Goal: Task Accomplishment & Management: Manage account settings

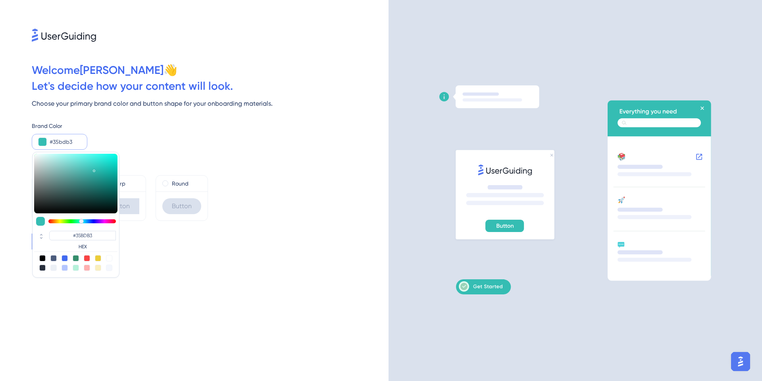
click at [64, 259] on div at bounding box center [65, 258] width 6 height 6
type input "#4169f0"
type input "#4169F0"
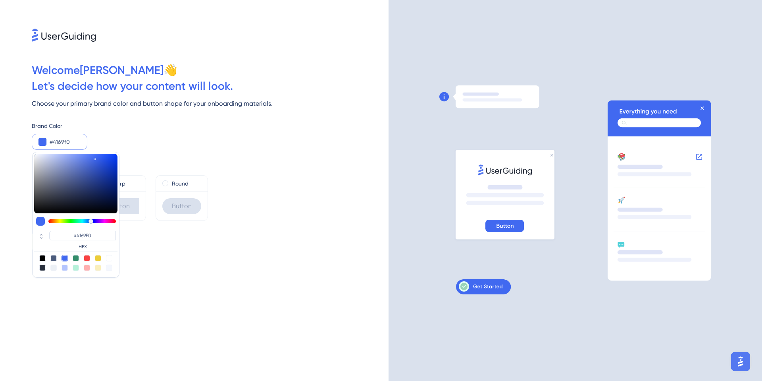
click at [66, 264] on div at bounding box center [65, 267] width 6 height 6
type input "#b4c5fe"
type input "#B4C5FE"
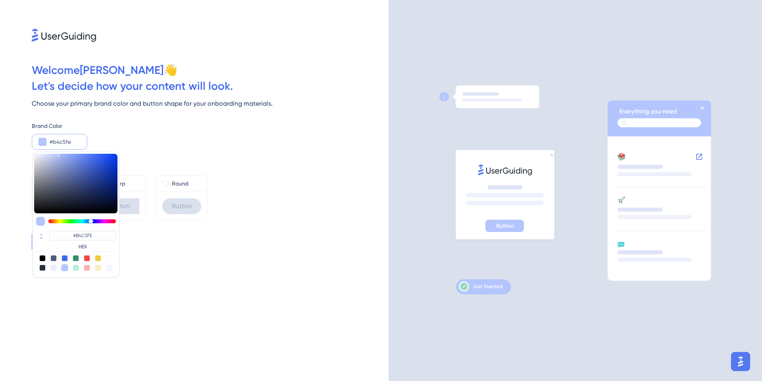
click at [76, 256] on div at bounding box center [76, 258] width 6 height 6
type input "#358e6c"
type input "#358E6C"
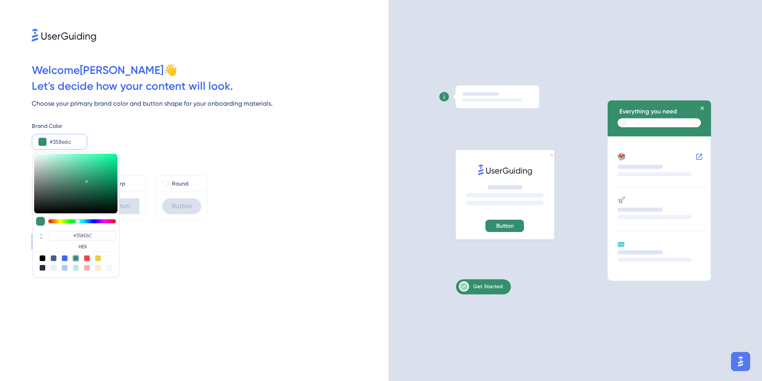
type input "#355c8e"
type input "#355C8E"
type input "#35598e"
type input "#35598E"
type input "#35558e"
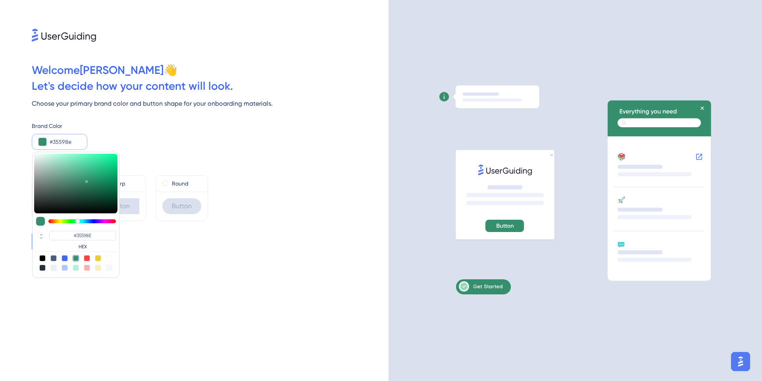
type input "#35558E"
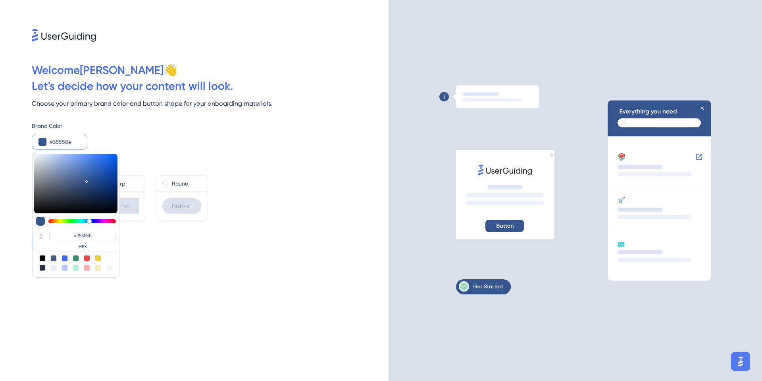
type input "#35528e"
type input "#35528E"
click at [90, 221] on div at bounding box center [81, 221] width 67 height 4
type input "#35498e"
type input "#35498E"
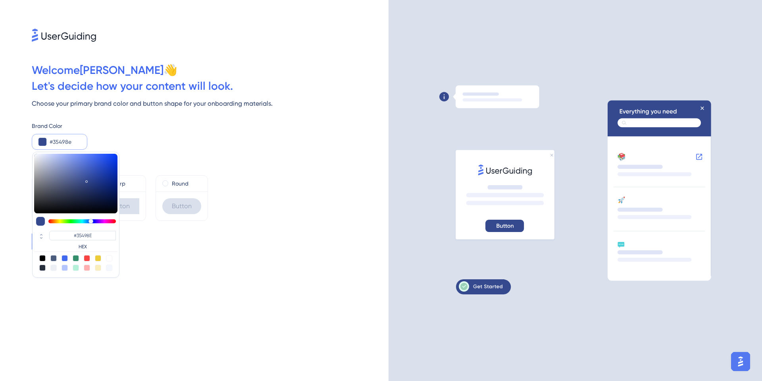
type input "#35438e"
type input "#35438E"
type input "#353f8e"
type input "#353F8E"
type input "#353c8e"
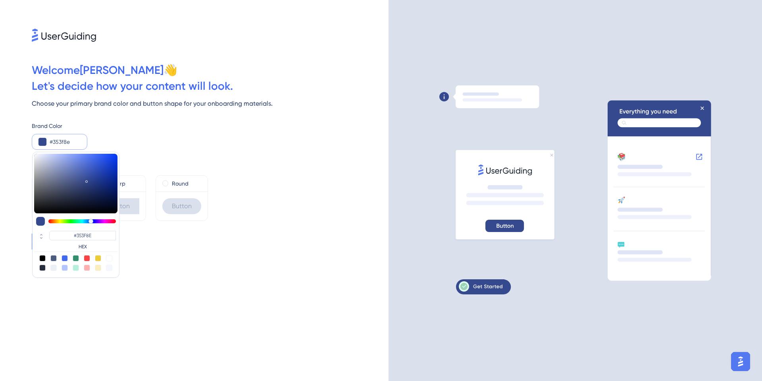
type input "#353C8E"
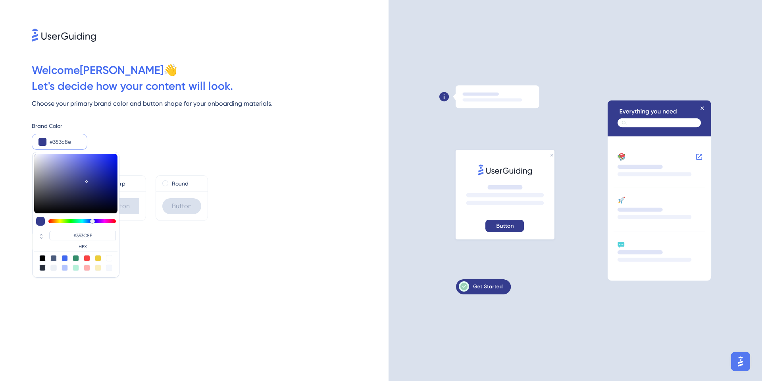
click at [92, 221] on div at bounding box center [92, 221] width 5 height 5
click at [97, 221] on div at bounding box center [75, 221] width 83 height 10
type input "#3a358e"
type input "#3A358E"
type input "#3d358e"
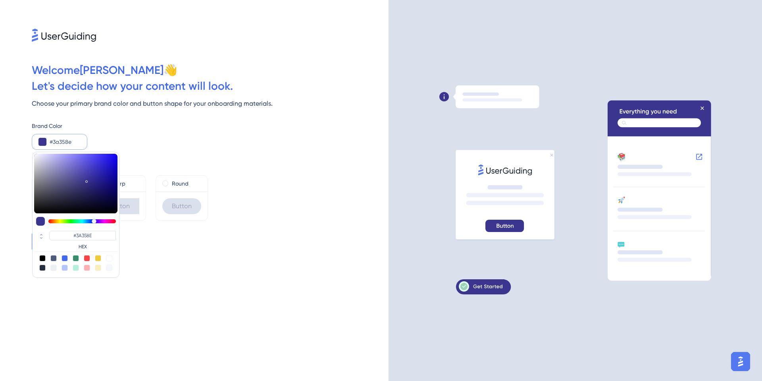
type input "#3D358E"
type input "#44358e"
type input "#44358E"
type input "#4a358e"
type input "#4A358E"
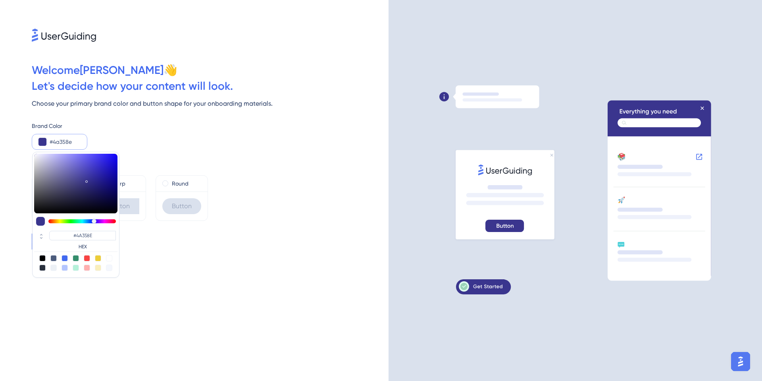
type input "#4d358e"
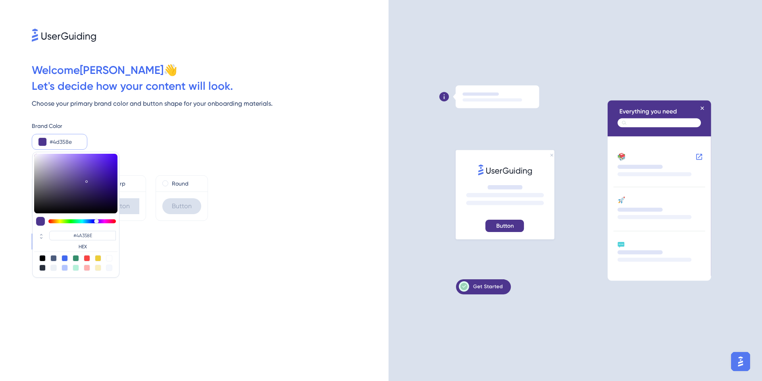
type input "#4D358E"
type input "#50358e"
type input "#50358E"
type input "#56358e"
type input "#56358E"
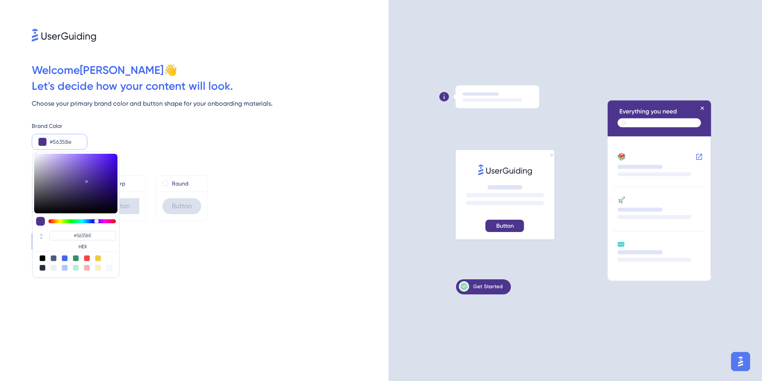
type input "#5d358e"
type input "#5D358E"
type input "#60358e"
type input "#60358E"
type input "#63358e"
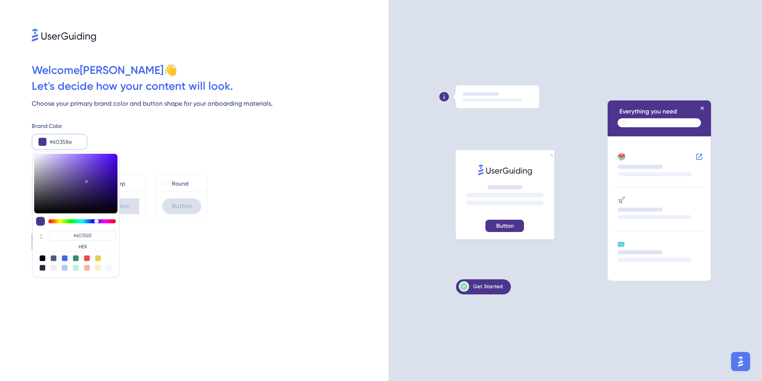
type input "#63358E"
type input "#66358e"
type input "#66358E"
type input "#69358e"
type input "#69358E"
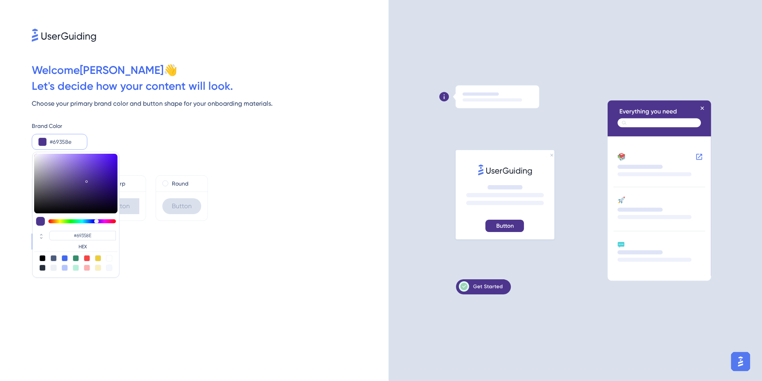
type input "#6c358e"
type input "#6C358E"
type input "#70358e"
type input "#70358E"
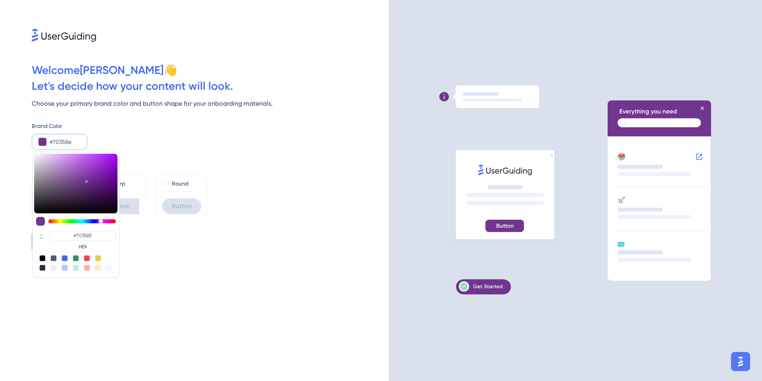
type input "#73358e"
type input "#73358E"
type input "#66358e"
type input "#66358E"
type input "#56358e"
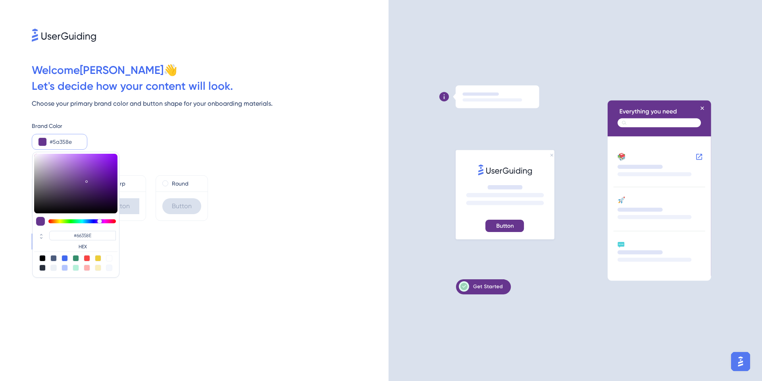
type input "#56358E"
type input "#4a358e"
type input "#4A358E"
type input "#44358e"
type input "#44358E"
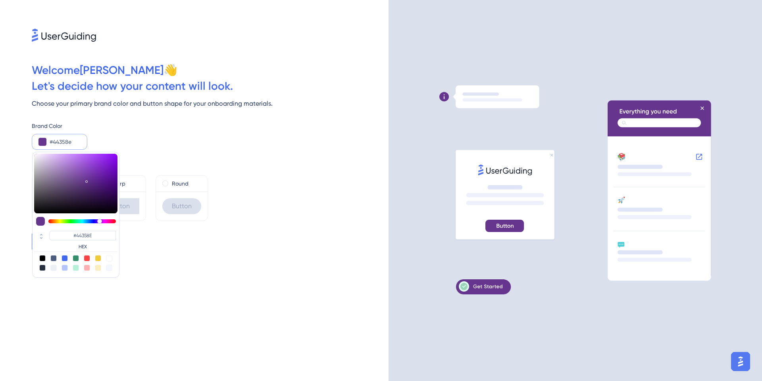
type input "#3d358e"
type input "#3D358E"
type input "#37358e"
type input "#37358E"
type input "#35368e"
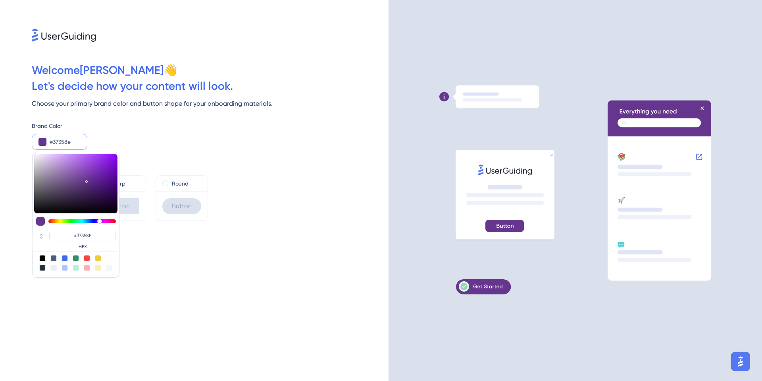
type input "#35368E"
type input "#35398e"
type input "#35398E"
type input "#353c8e"
type input "#353C8E"
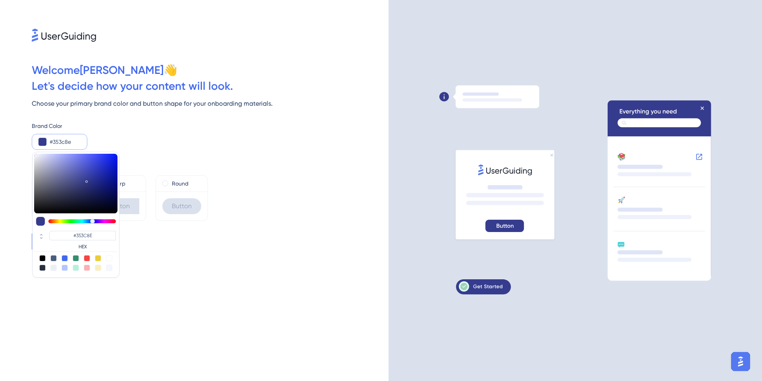
type input "#353f8e"
type input "#353F8E"
type input "#35438e"
type input "#35438E"
type input "#35498e"
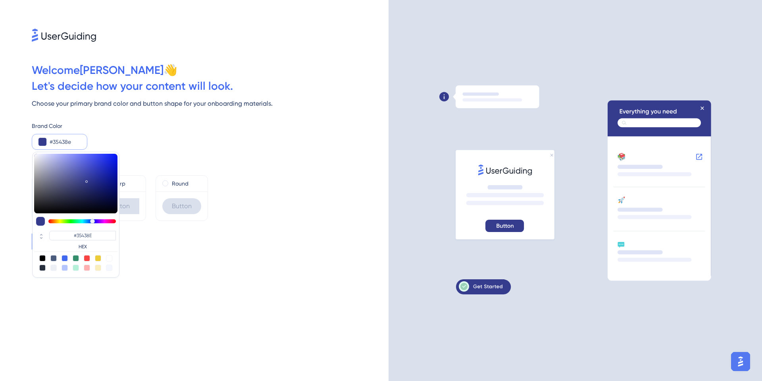
type input "#35498E"
type input "#354f8e"
type input "#354F8E"
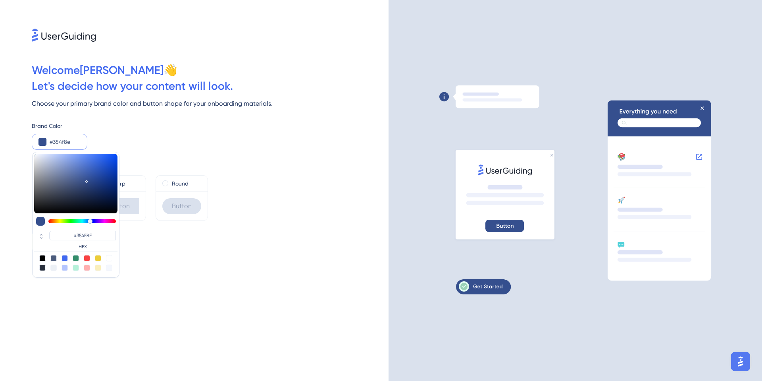
type input "#354c8e"
type input "#354C8E"
type input "#35498e"
type input "#35498E"
type input "#35468e"
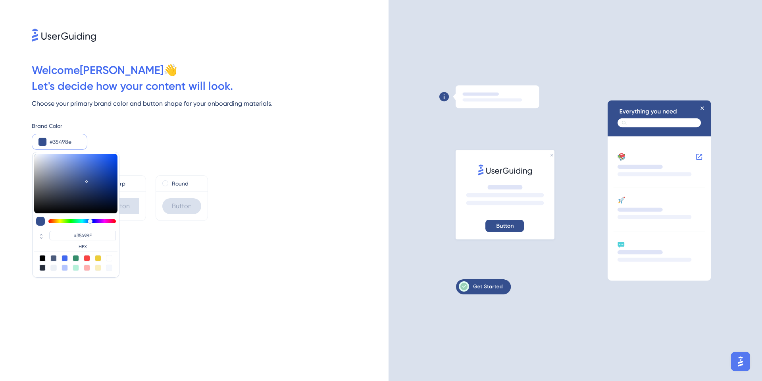
type input "#35468E"
type input "#35438e"
type input "#35438E"
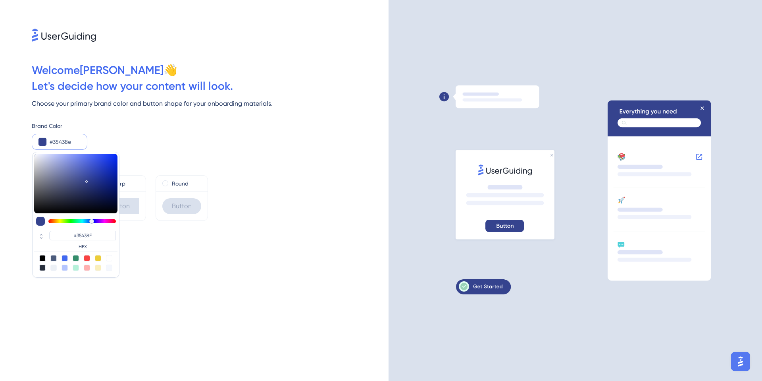
type input "#353f8e"
type input "#353F8E"
type input "#35468e"
type input "#35468E"
type input "#35498e"
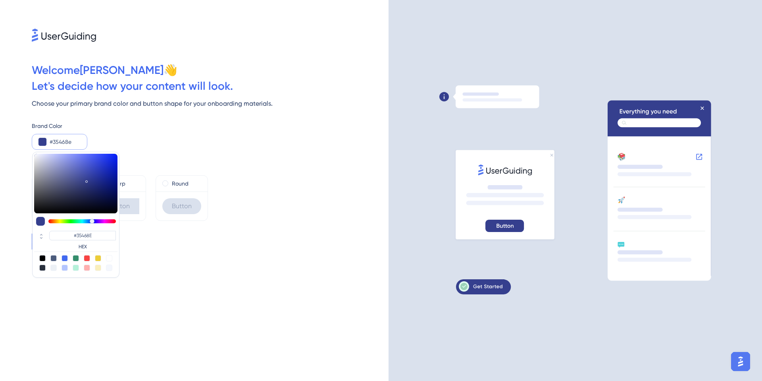
type input "#35498E"
type input "#354c8e"
type input "#354C8E"
type input "#354f8e"
type input "#354F8E"
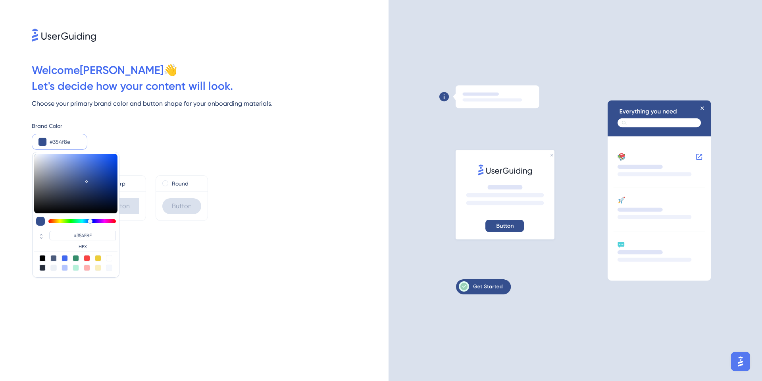
type input "#35528e"
type input "#35528E"
drag, startPoint x: 94, startPoint y: 220, endPoint x: 90, endPoint y: 219, distance: 4.4
click at [90, 219] on div at bounding box center [89, 221] width 5 height 5
type input "#36538f"
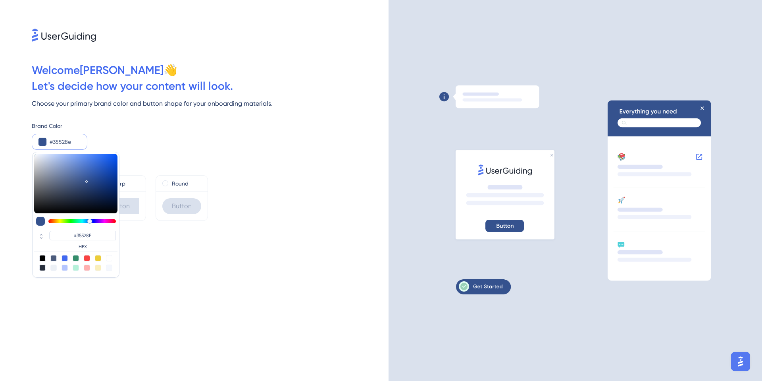
type input "#36538F"
type input "#32508f"
type input "#32508F"
type input "#2a53a8"
type input "#2A53A8"
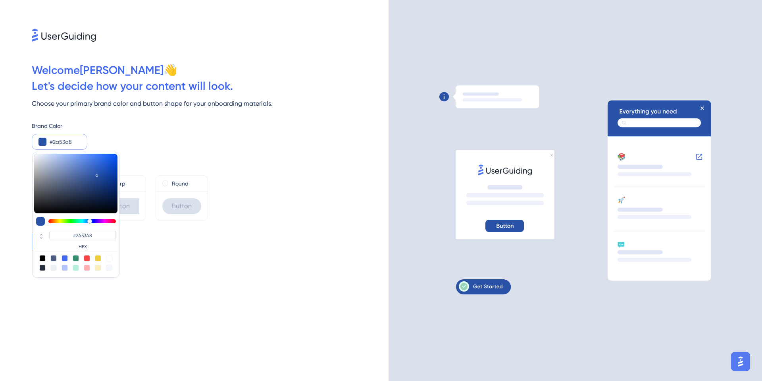
type input "#2657bd"
type input "#2657BD"
type input "#2459c7"
type input "#2459C7"
type input "#235bcf"
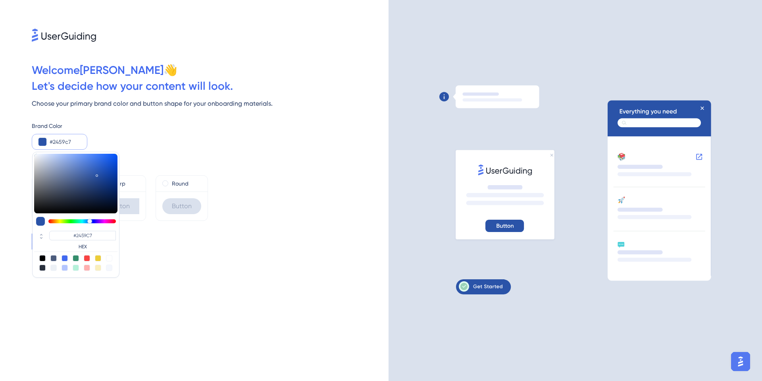
type input "#235BCF"
type input "#205cd8"
type input "#205CD8"
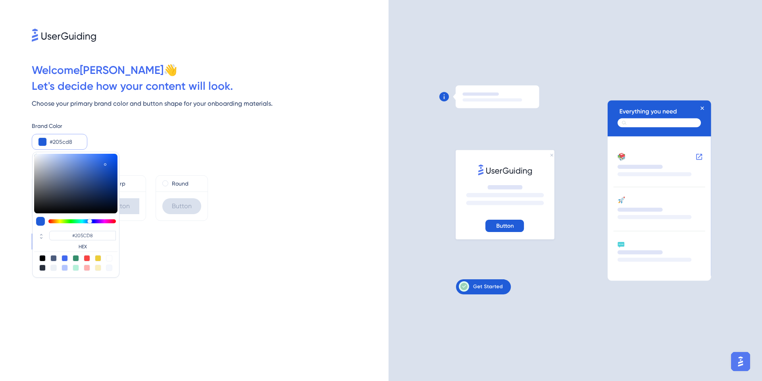
type input "#1f5ddf"
type input "#1F5DDF"
type input "#1e5cdf"
type input "#1E5CDF"
type input "#1e5bdb"
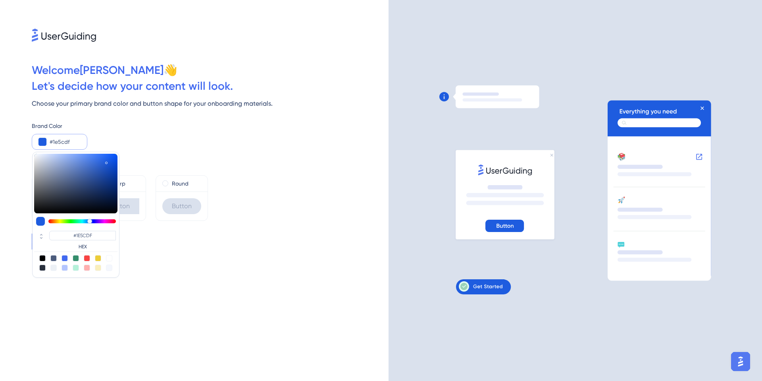
type input "#1E5BDB"
type input "#215bd4"
type input "#215BD4"
type input "#245cd1"
type input "#245CD1"
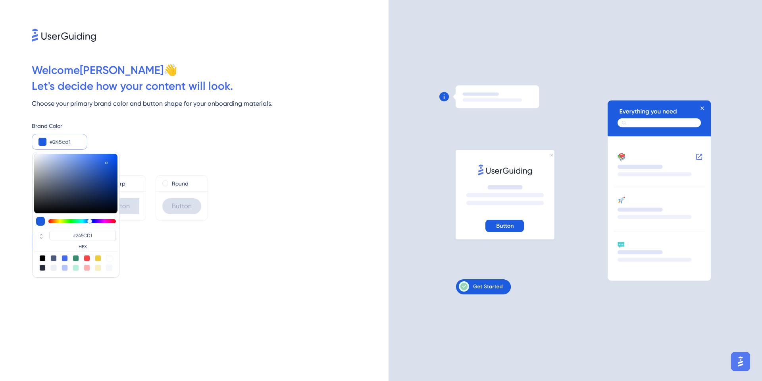
type input "#285dca"
type input "#285DCA"
type input "#2b5ec5"
type input "#2B5EC5"
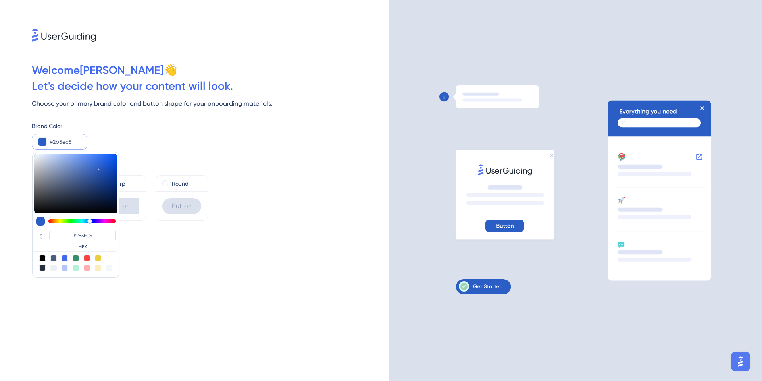
type input "#2b5dc3"
type input "#2B5DC3"
type input "#2c5ec3"
type input "#2C5EC3"
type input "#2f60c3"
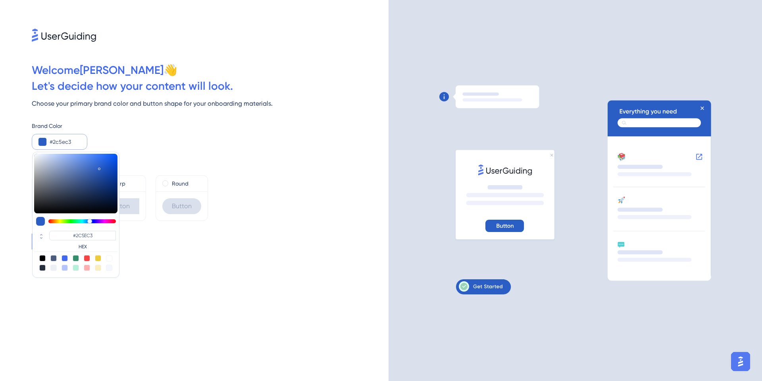
type input "#2F60C3"
type input "#3564c3"
type input "#3564C3"
type input "#3866c3"
type input "#3866C3"
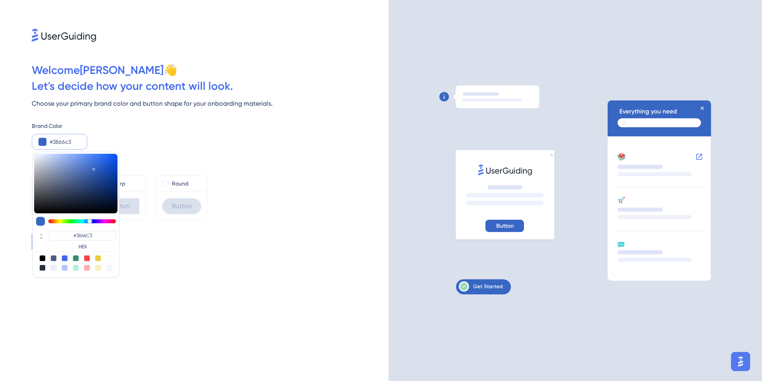
type input "#3465c7"
type input "#3465C7"
type input "#2c61ca"
type input "#2C61CA"
type input "#275dca"
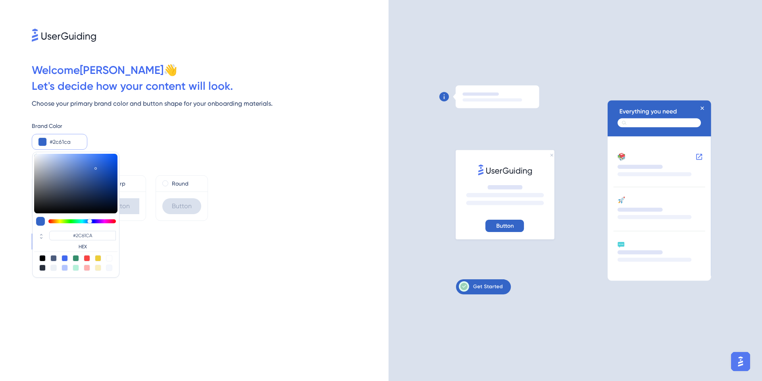
type input "#275DCA"
type input "#2159ca"
type input "#2159CA"
type input "#1e55c5"
type input "#1E55C5"
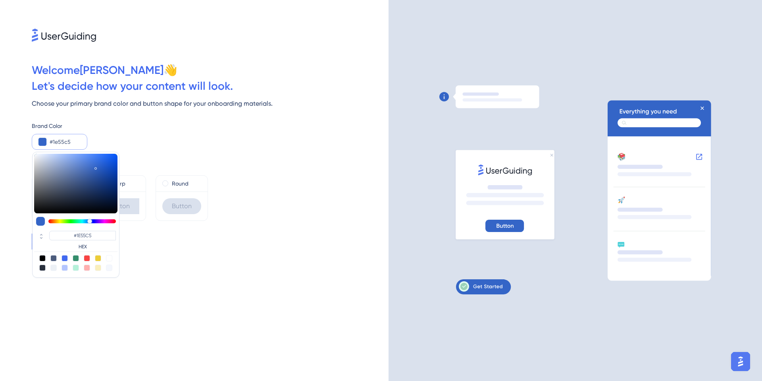
type input "#1a51c2"
type input "#1A51C2"
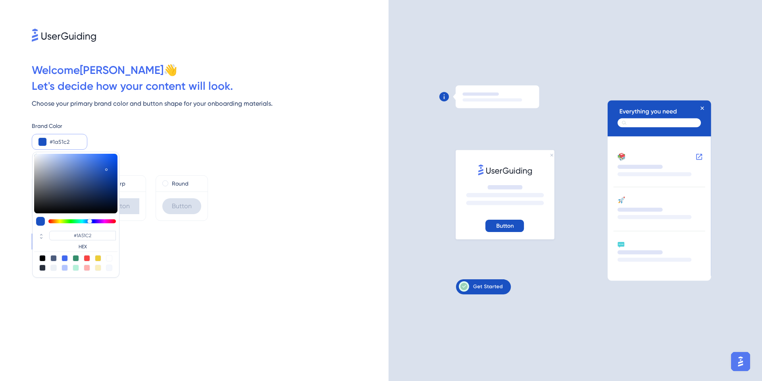
type input "#154bb9"
type input "#154BB9"
type input "#144ab8"
type input "#144AB8"
type input "#1349b6"
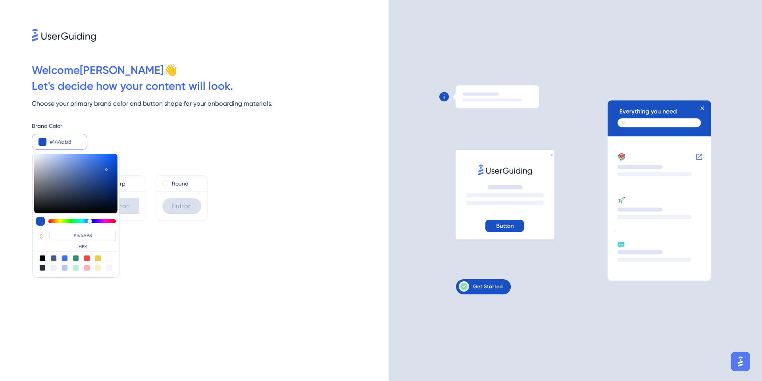
type input "#1349B6"
type input "#1248b6"
type input "#1248B6"
drag, startPoint x: 86, startPoint y: 180, endPoint x: 109, endPoint y: 171, distance: 25.1
click at [109, 171] on div at bounding box center [75, 184] width 83 height 60
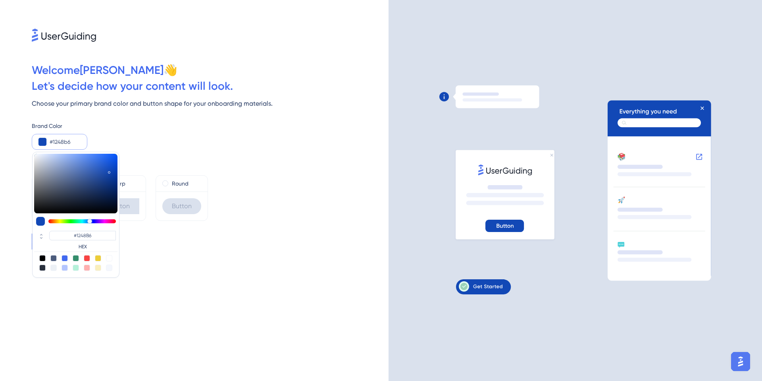
click at [40, 221] on div at bounding box center [41, 221] width 10 height 10
click at [40, 145] on button at bounding box center [43, 142] width 8 height 8
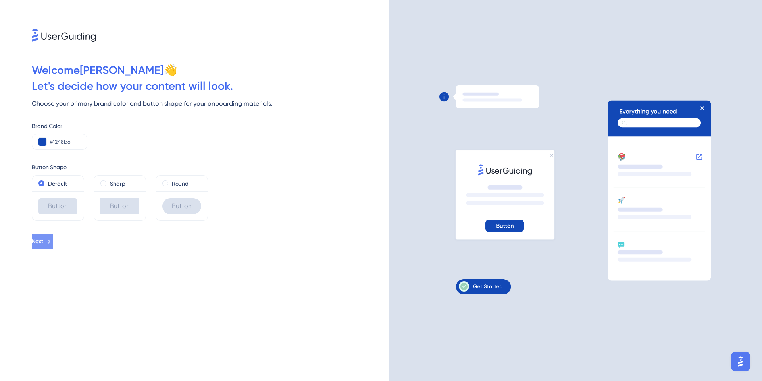
click at [53, 241] on icon at bounding box center [49, 241] width 7 height 7
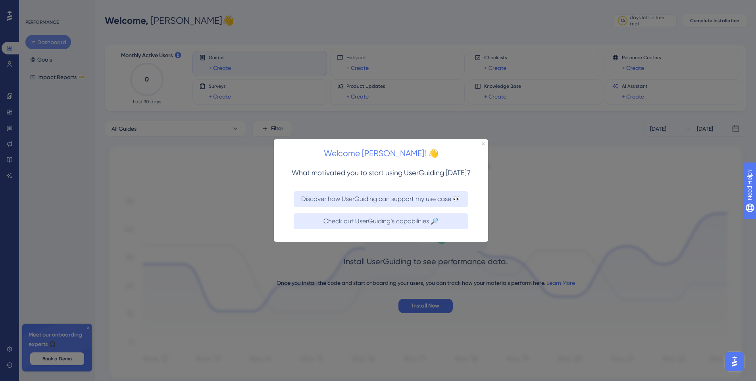
click at [291, 168] on h3 "What motivated you to start using UserGuiding [DATE]?" at bounding box center [381, 172] width 189 height 12
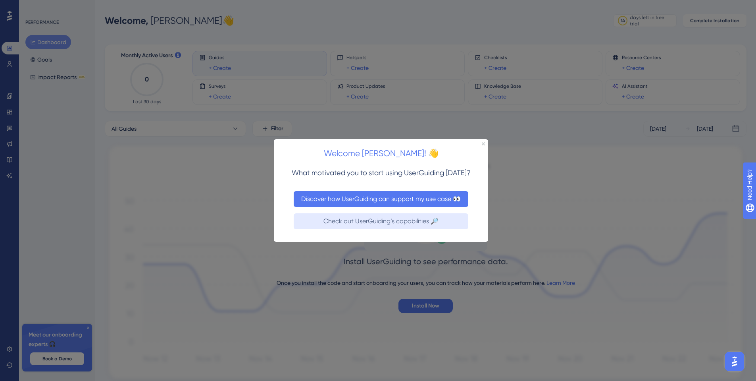
click at [442, 198] on button "Discover how UserGuiding can support my use case 👀" at bounding box center [381, 199] width 175 height 16
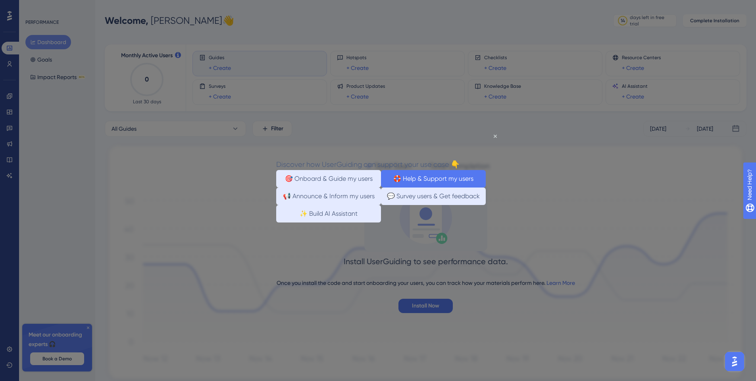
click at [424, 178] on button "🛟 Help & Support my users" at bounding box center [433, 177] width 105 height 17
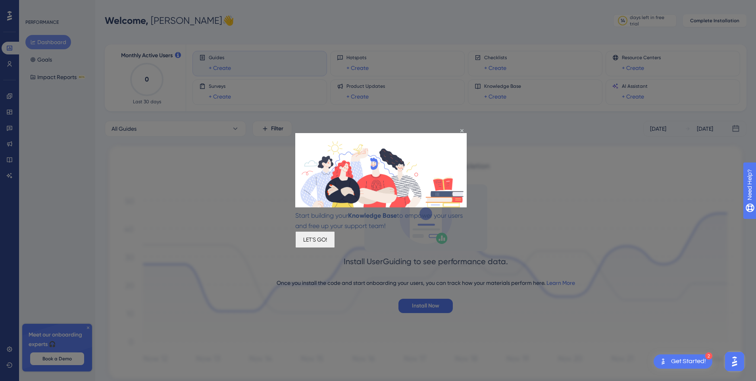
click at [335, 234] on button "LET'S GO!" at bounding box center [315, 239] width 40 height 17
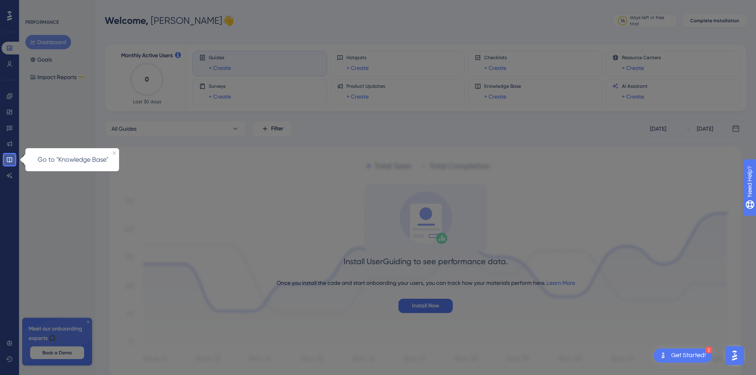
click at [5, 163] on link at bounding box center [10, 159] width 16 height 13
click at [68, 163] on p "Go to "Knowledge Base"" at bounding box center [73, 159] width 83 height 10
click at [12, 160] on icon at bounding box center [9, 159] width 6 height 6
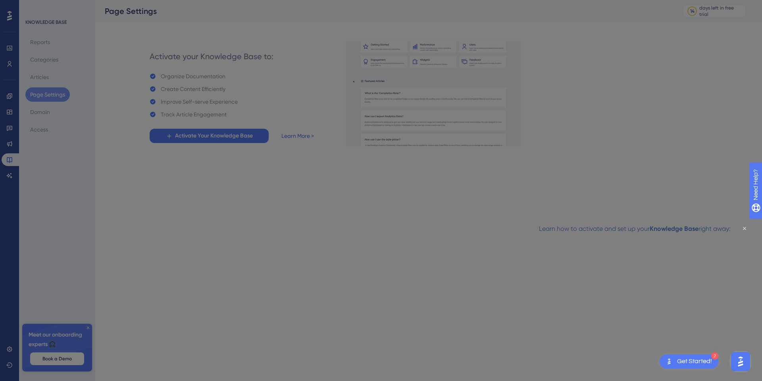
click at [731, 227] on div "Learn how to activate and set up your Knowledge Base right away:" at bounding box center [635, 228] width 192 height 10
click at [744, 227] on icon "Close Preview" at bounding box center [744, 228] width 3 height 3
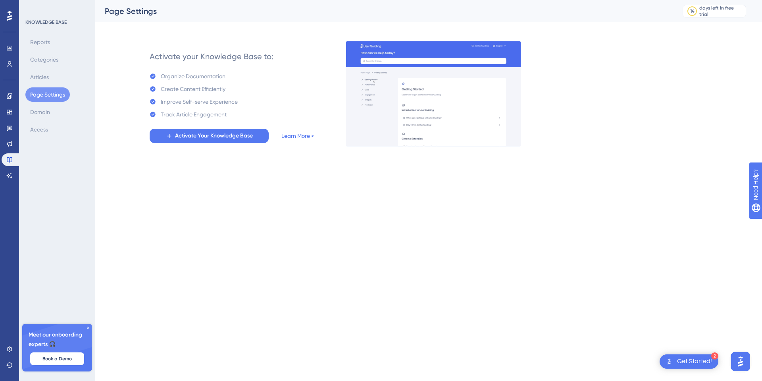
click at [530, 0] on html "2 Get Started! Performance Users Engagement Widgets Feedback Product Updates Kn…" at bounding box center [381, 0] width 762 height 0
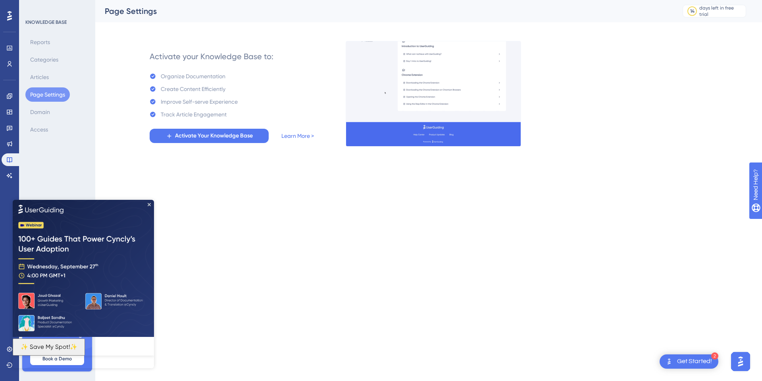
click at [146, 206] on img at bounding box center [83, 267] width 141 height 137
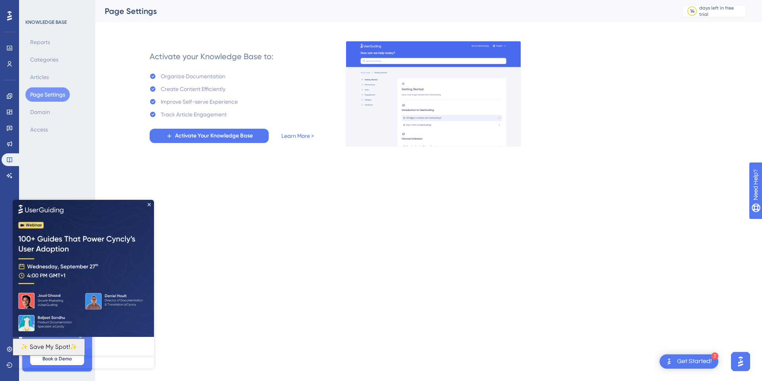
click at [599, 115] on div "Activate your Knowledge Base to: Organize Documentation Create Content Efficien…" at bounding box center [442, 93] width 619 height 105
click at [148, 202] on img at bounding box center [83, 267] width 141 height 137
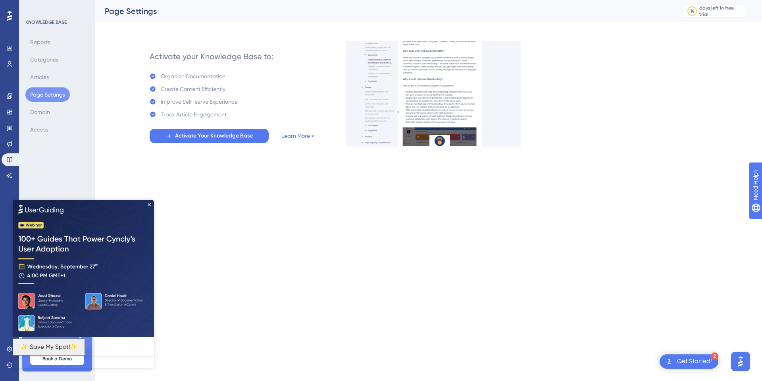
click at [242, 0] on html "2 Get Started! Performance Users Engagement Widgets Feedback Product Updates Kn…" at bounding box center [381, 0] width 762 height 0
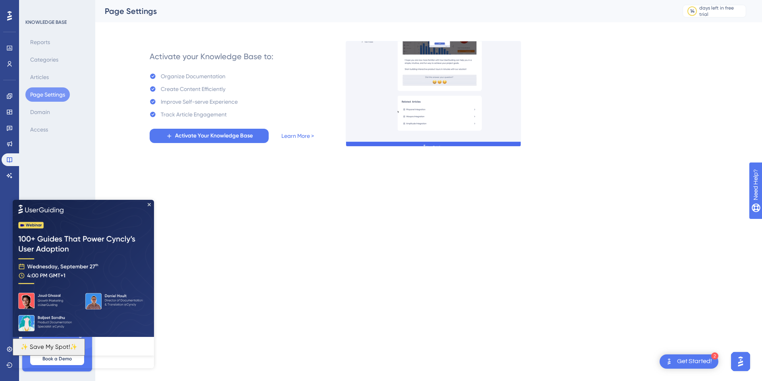
click at [197, 0] on html "2 Get Started! Performance Users Engagement Widgets Feedback Product Updates Kn…" at bounding box center [381, 0] width 762 height 0
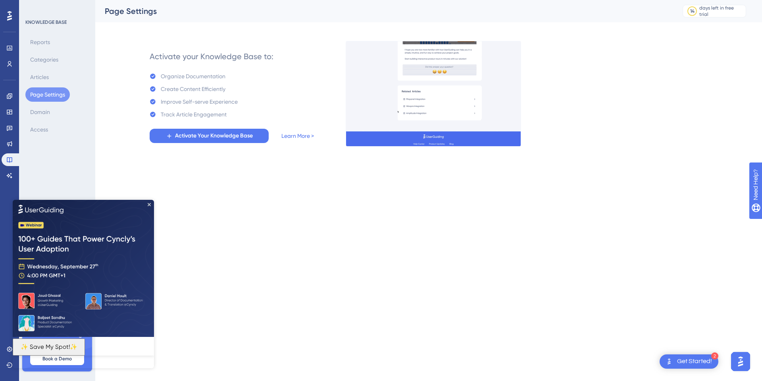
click at [443, 91] on img at bounding box center [433, 94] width 175 height 106
click at [191, 57] on div "Activate your Knowledge Base to:" at bounding box center [212, 56] width 124 height 11
click at [289, 77] on div "Activate your Knowledge Base to: Organize Documentation Create Content Efficien…" at bounding box center [232, 93] width 164 height 98
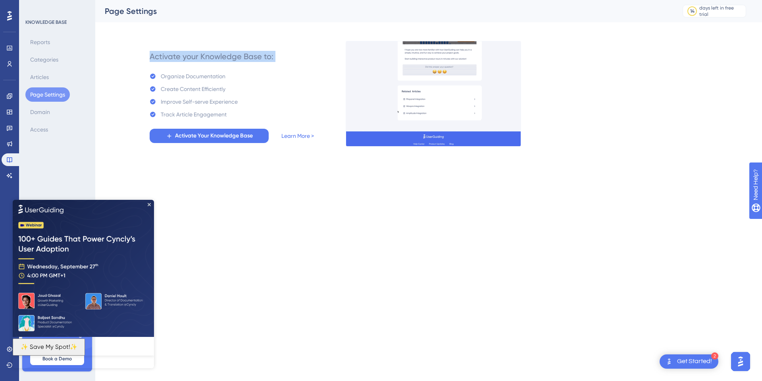
click at [289, 77] on div "Activate your Knowledge Base to: Organize Documentation Create Content Efficien…" at bounding box center [232, 93] width 164 height 98
click at [199, 79] on div "Organize Documentation" at bounding box center [193, 76] width 65 height 10
click at [214, 94] on div "Organize Documentation Create Content Efficiently Improve Self-serve Experience…" at bounding box center [194, 95] width 88 height 48
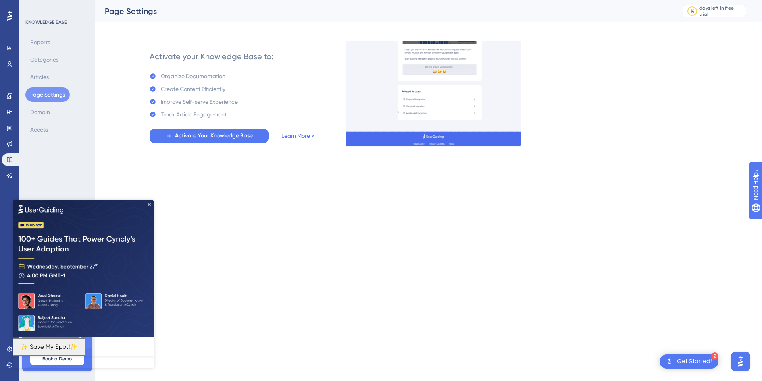
click at [212, 89] on div "Create Content Efficiently" at bounding box center [193, 89] width 65 height 10
click at [259, 93] on div "Activate your Knowledge Base to: Organize Documentation Create Content Efficien…" at bounding box center [232, 93] width 164 height 98
click at [233, 103] on div "Improve Self-serve Experience" at bounding box center [199, 102] width 77 height 10
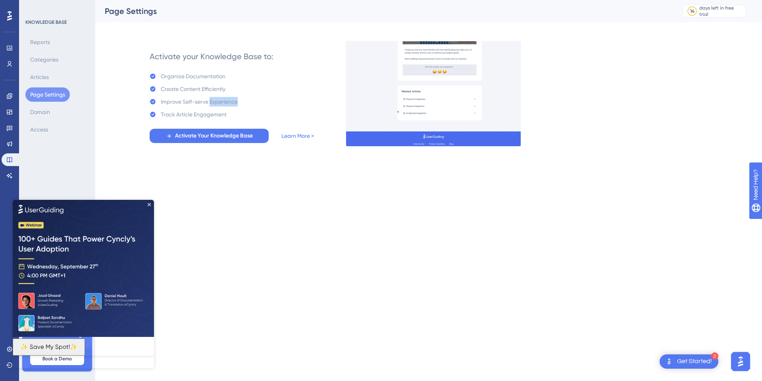
click at [233, 103] on div "Improve Self-serve Experience" at bounding box center [199, 102] width 77 height 10
click at [240, 103] on div "Activate your Knowledge Base to: Organize Documentation Create Content Efficien…" at bounding box center [232, 93] width 164 height 98
click at [209, 111] on div "Track Article Engagement" at bounding box center [194, 115] width 66 height 10
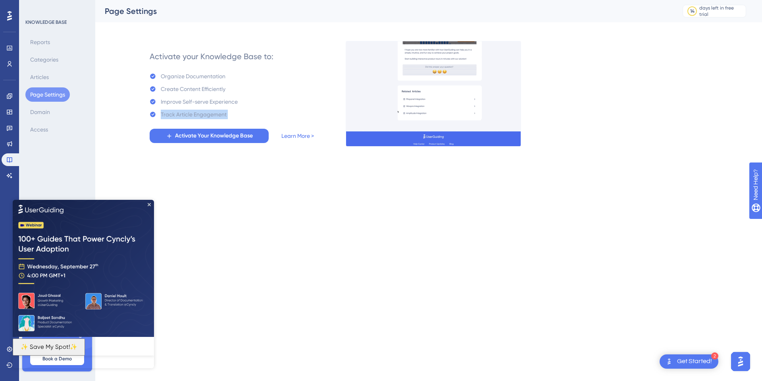
click at [209, 111] on div "Track Article Engagement" at bounding box center [194, 115] width 66 height 10
click at [264, 108] on div "Activate your Knowledge Base to: Organize Documentation Create Content Efficien…" at bounding box center [232, 93] width 164 height 98
click at [7, 174] on icon at bounding box center [9, 175] width 6 height 6
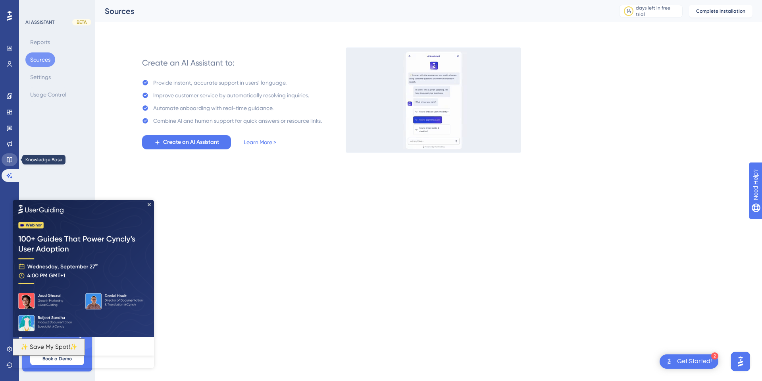
click at [5, 154] on link at bounding box center [10, 159] width 16 height 13
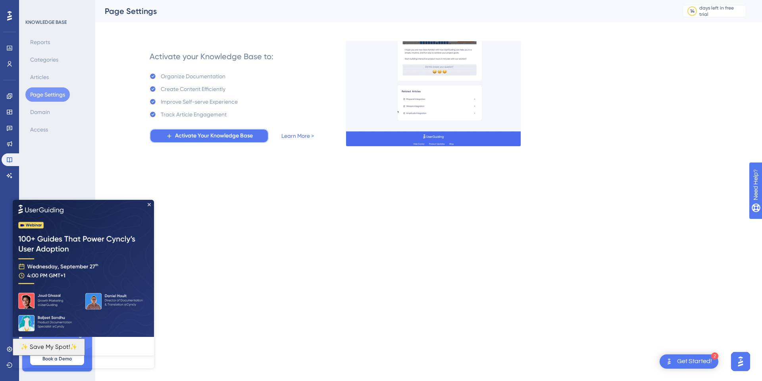
click at [162, 129] on button "Activate Your Knowledge Base" at bounding box center [209, 136] width 119 height 14
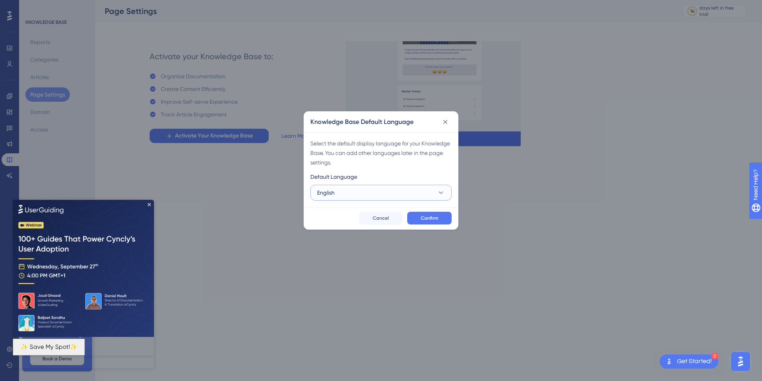
click at [360, 193] on button "English" at bounding box center [380, 193] width 141 height 16
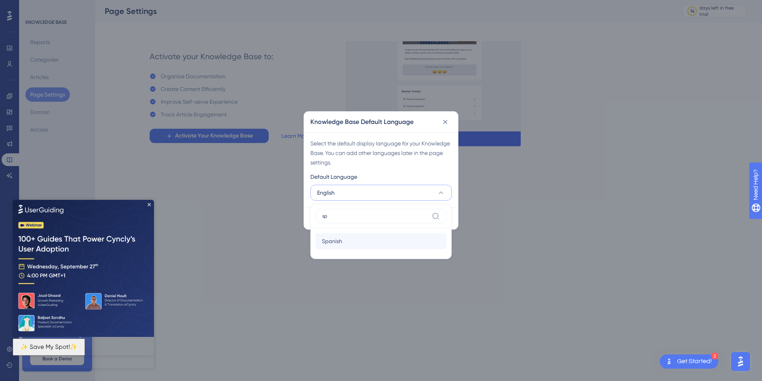
type input "sp"
click at [365, 244] on div "Spanish Spanish" at bounding box center [381, 241] width 118 height 16
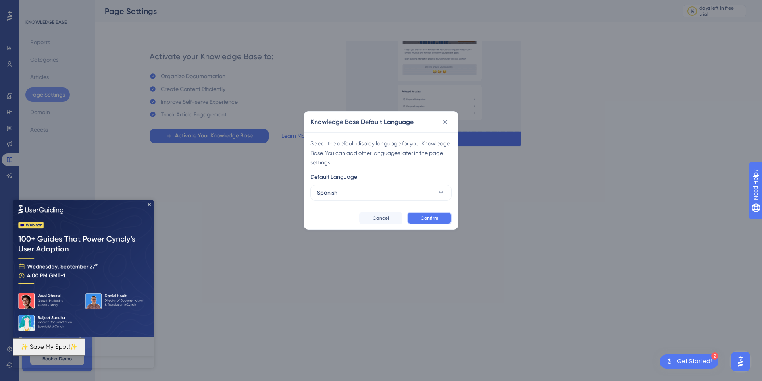
click at [420, 218] on button "Confirm" at bounding box center [429, 218] width 44 height 13
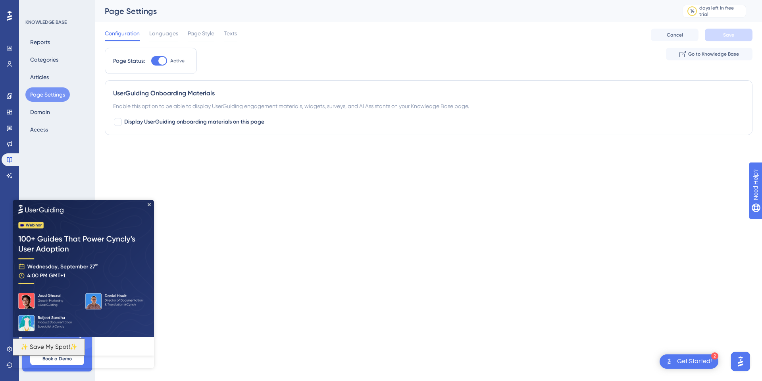
drag, startPoint x: 84, startPoint y: 398, endPoint x: 79, endPoint y: 204, distance: 194.2
drag, startPoint x: 133, startPoint y: 354, endPoint x: 178, endPoint y: 349, distance: 45.9
click at [154, 349] on html "✨ Save My Spot!✨" at bounding box center [83, 283] width 141 height 168
click at [148, 204] on icon "Close Preview" at bounding box center [149, 203] width 3 height 3
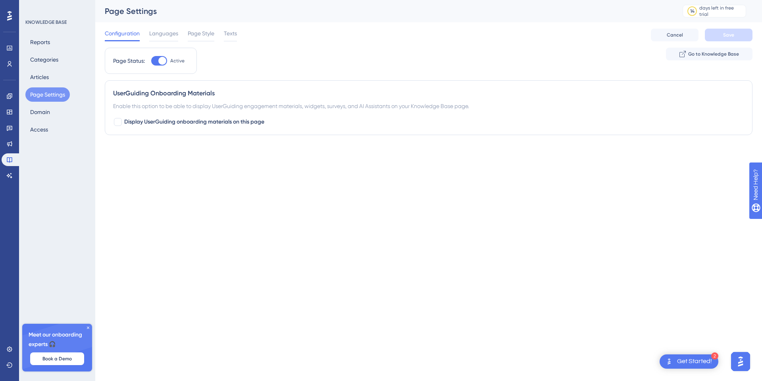
click at [492, 0] on html "2 Get Started! Performance Users Engagement Widgets Feedback Product Updates Kn…" at bounding box center [381, 0] width 762 height 0
click at [146, 27] on div "Configuration Languages Page Style Texts Cancel Save" at bounding box center [429, 34] width 648 height 25
click at [158, 34] on span "Languages" at bounding box center [163, 34] width 29 height 10
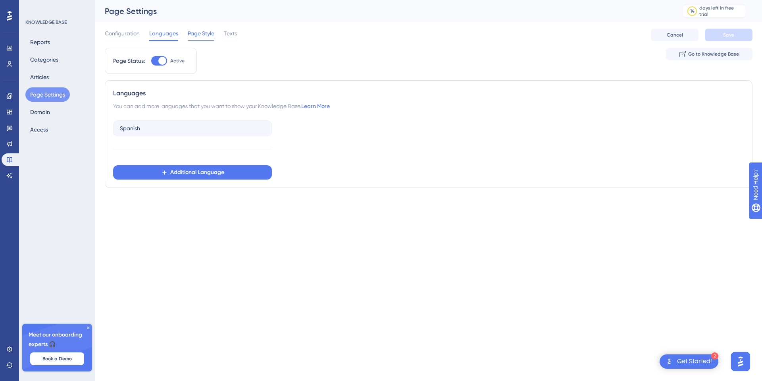
click at [195, 32] on span "Page Style" at bounding box center [201, 34] width 27 height 10
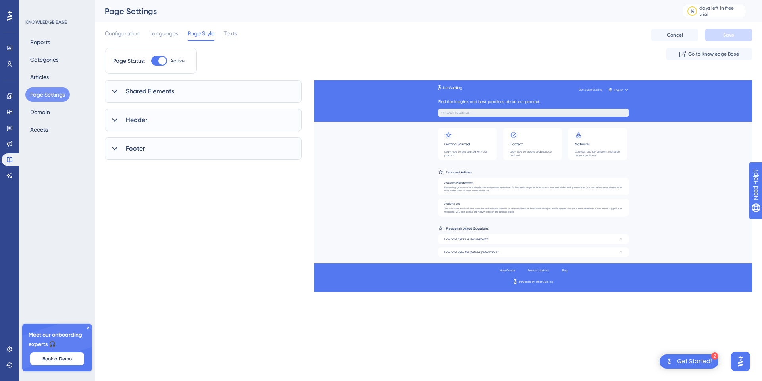
click at [161, 94] on span "Shared Elements" at bounding box center [150, 92] width 48 height 10
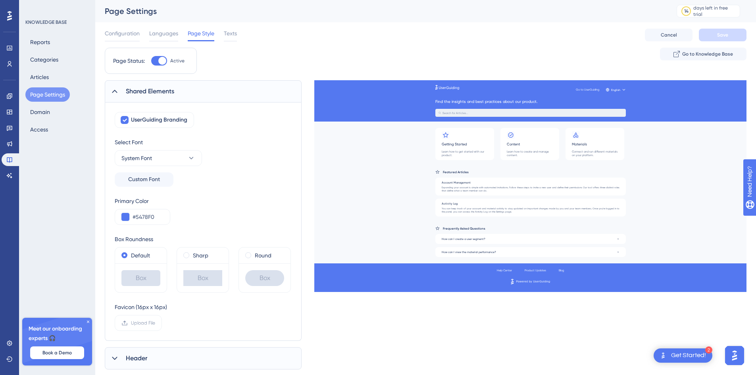
click at [176, 87] on div "Shared Elements" at bounding box center [203, 91] width 197 height 22
